Goal: Find specific page/section: Find specific page/section

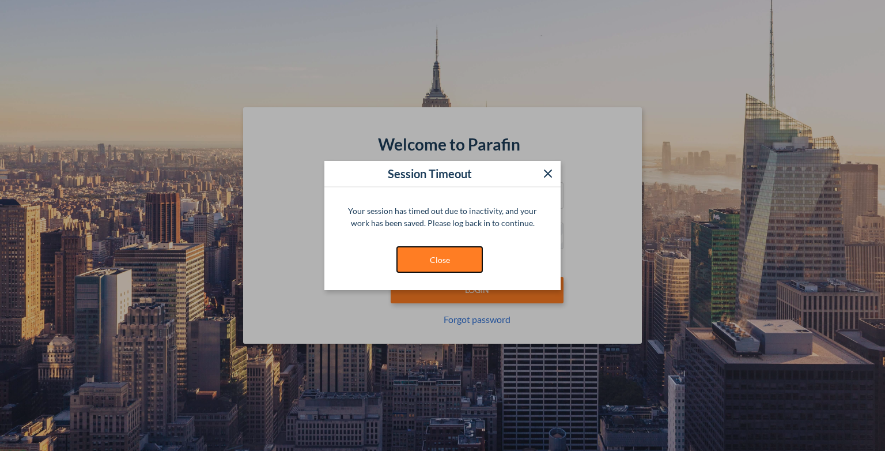
click at [448, 260] on button "Close" at bounding box center [440, 259] width 86 height 27
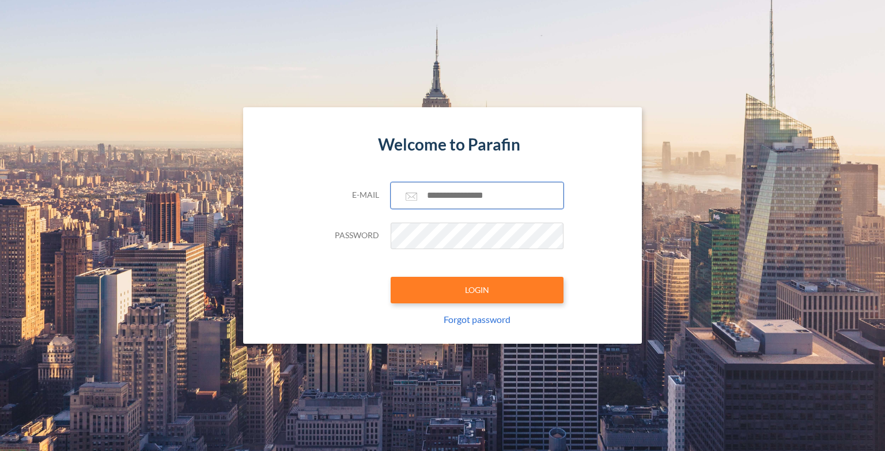
click at [439, 189] on input "text" at bounding box center [477, 195] width 173 height 27
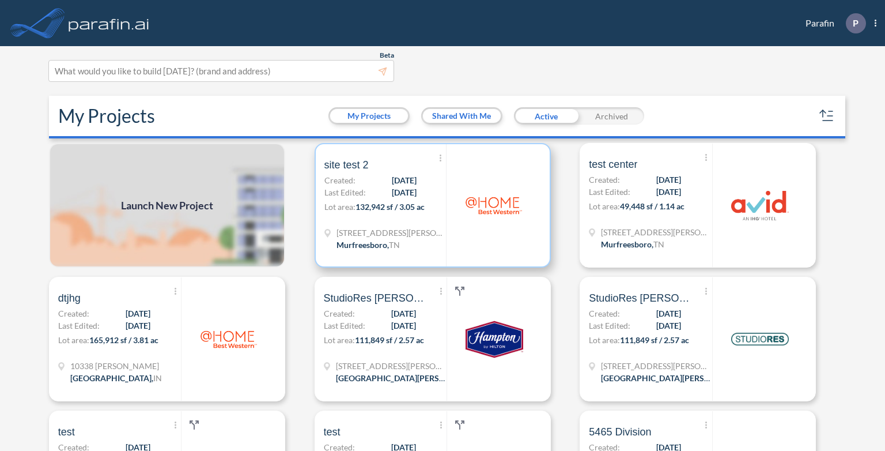
click at [393, 196] on span "[DATE]" at bounding box center [404, 192] width 25 height 12
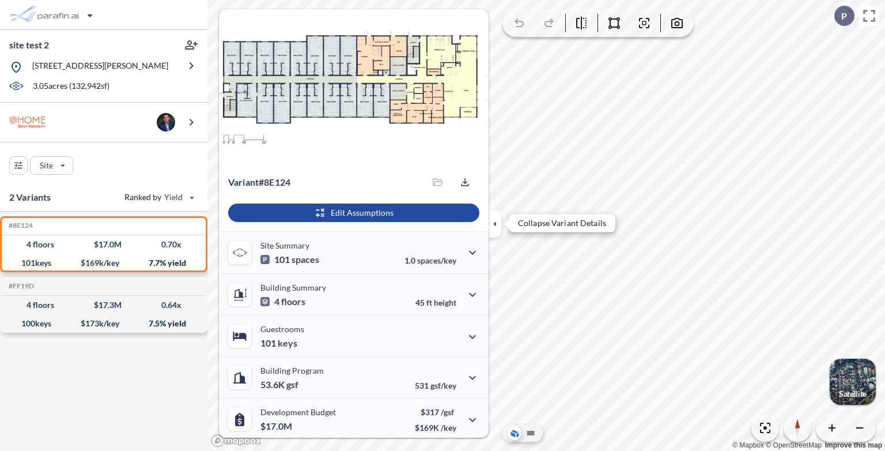
click at [496, 224] on icon "button" at bounding box center [494, 223] width 3 height 5
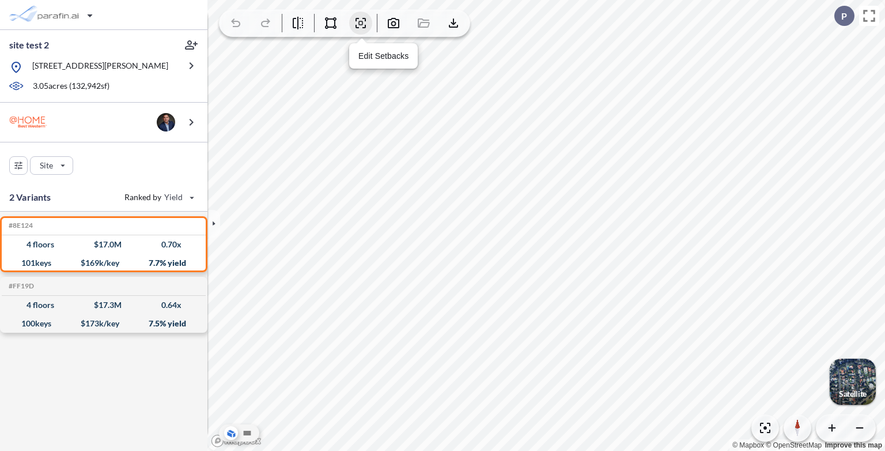
click at [366, 22] on icon "button" at bounding box center [361, 23] width 14 height 14
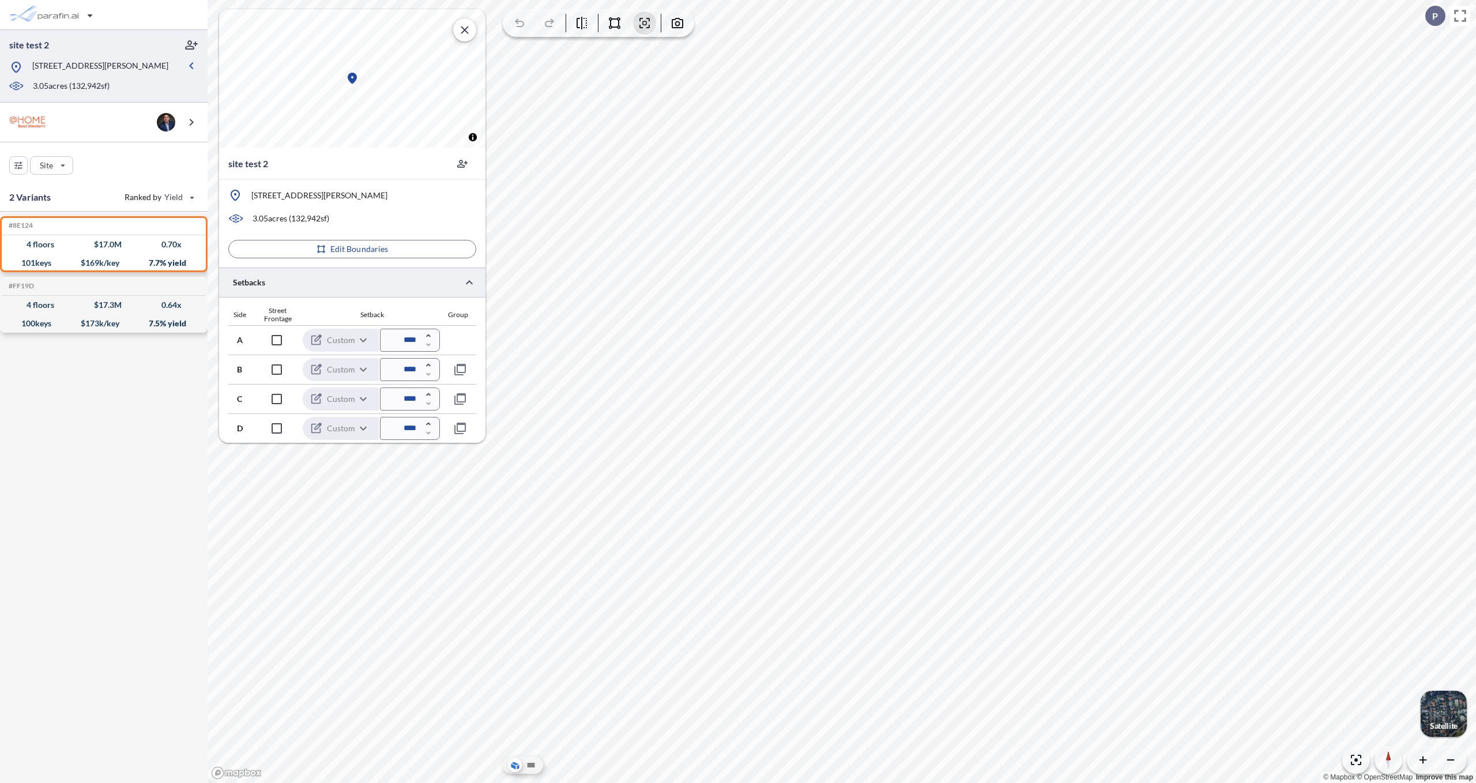
click at [885, 450] on div "button" at bounding box center [1443, 714] width 46 height 46
click at [532, 450] on icon at bounding box center [530, 765] width 7 height 5
